Goal: Transaction & Acquisition: Purchase product/service

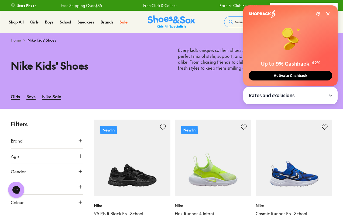
click at [329, 13] on icon at bounding box center [328, 14] width 4 height 4
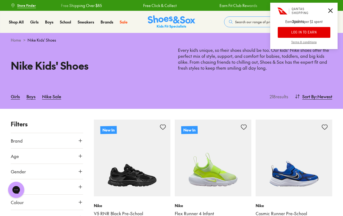
click at [329, 12] on icon at bounding box center [330, 10] width 5 height 5
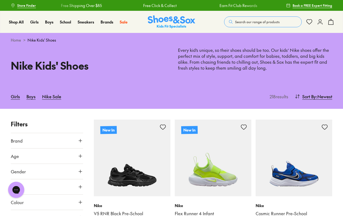
click at [172, 102] on div "Girls Boys Nike Sale 218 results Sort By : Newest Sort Newest Name: A - Z Name:…" at bounding box center [171, 96] width 343 height 25
click at [244, 25] on button "Search our range of products" at bounding box center [263, 21] width 78 height 11
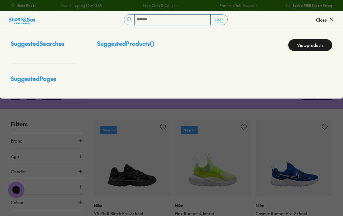
type input "********"
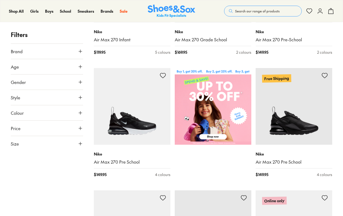
click at [79, 140] on button "Size" at bounding box center [47, 143] width 72 height 15
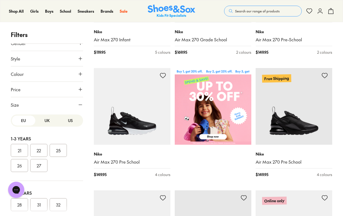
click at [61, 122] on button "US" at bounding box center [69, 120] width 23 height 10
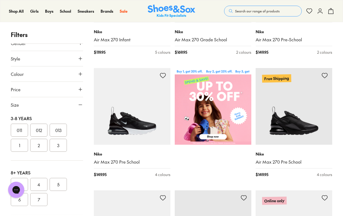
scroll to position [125, 0]
click at [56, 172] on button "5" at bounding box center [58, 172] width 17 height 13
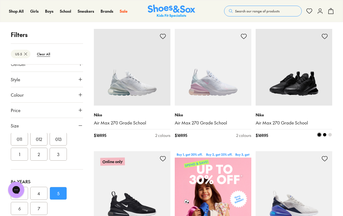
scroll to position [51, 0]
click at [294, 94] on img at bounding box center [294, 67] width 77 height 77
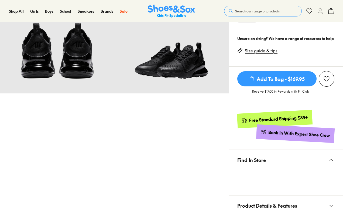
scroll to position [107, 0]
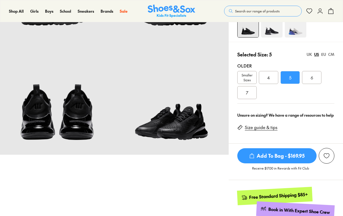
select select "*"
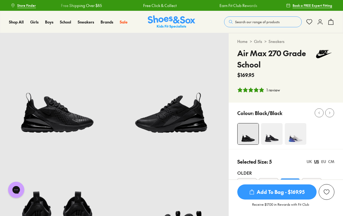
scroll to position [0, 0]
